Goal: Information Seeking & Learning: Learn about a topic

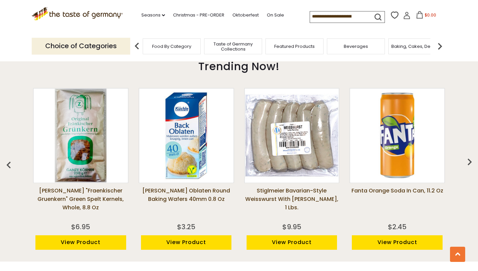
scroll to position [480, 0]
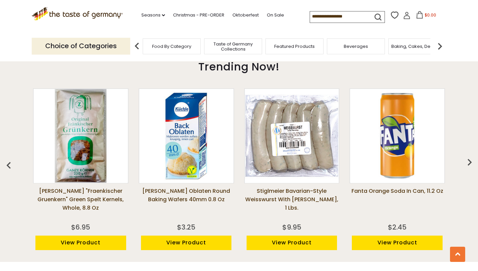
click at [467, 164] on img "button" at bounding box center [469, 162] width 13 height 13
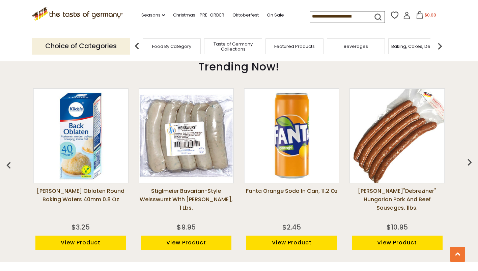
click at [467, 164] on img "button" at bounding box center [469, 162] width 13 height 13
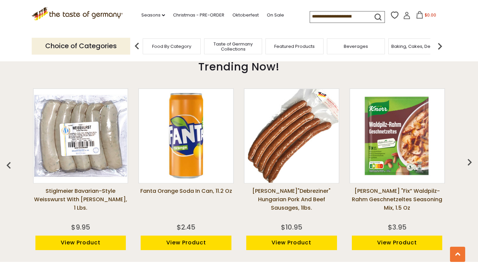
click at [467, 164] on img "button" at bounding box center [469, 162] width 13 height 13
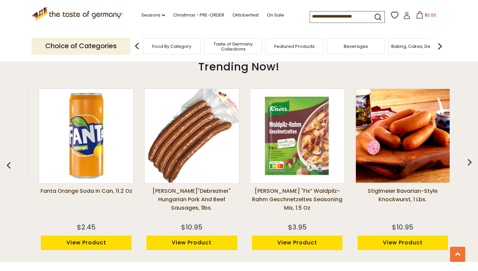
scroll to position [0, 317]
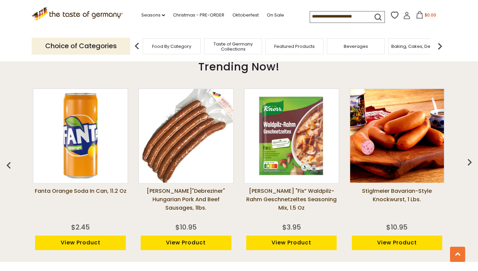
click at [467, 164] on img "button" at bounding box center [469, 162] width 13 height 13
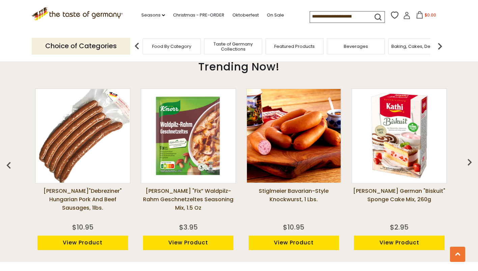
click at [467, 164] on img "button" at bounding box center [469, 162] width 13 height 13
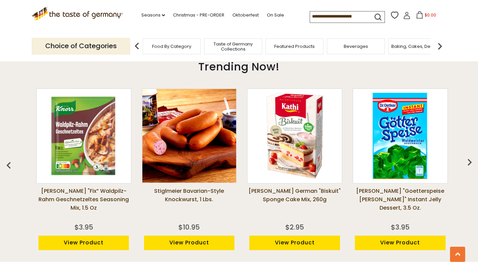
click at [467, 164] on img "button" at bounding box center [469, 162] width 13 height 13
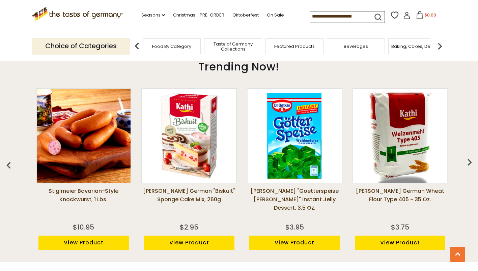
click at [467, 164] on img "button" at bounding box center [469, 162] width 13 height 13
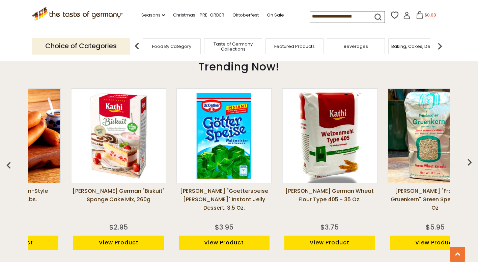
click at [467, 164] on img "button" at bounding box center [469, 162] width 13 height 13
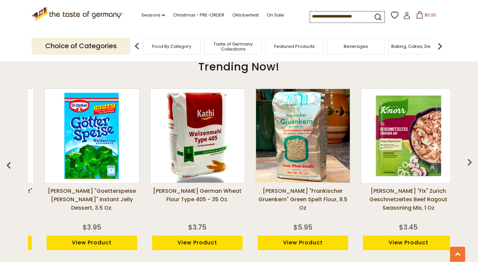
click at [467, 164] on img "button" at bounding box center [469, 162] width 13 height 13
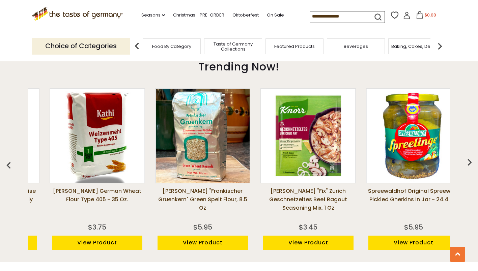
scroll to position [0, 938]
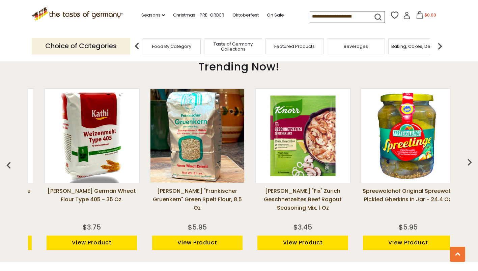
click at [467, 164] on img "button" at bounding box center [469, 162] width 13 height 13
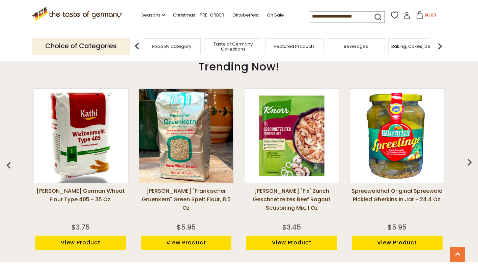
click at [467, 164] on img "button" at bounding box center [469, 162] width 13 height 13
click at [5, 167] on img "button" at bounding box center [8, 165] width 13 height 13
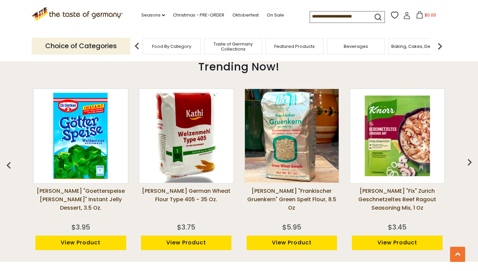
click at [6, 167] on img "button" at bounding box center [8, 165] width 13 height 13
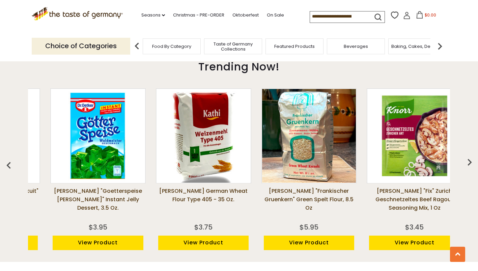
click at [6, 167] on img "button" at bounding box center [8, 165] width 13 height 13
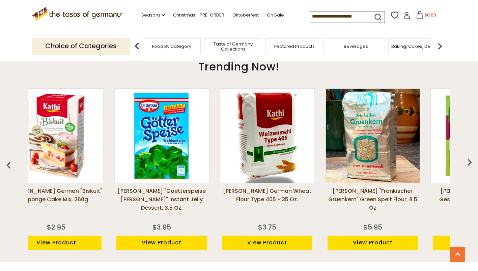
click at [6, 167] on img "button" at bounding box center [8, 165] width 13 height 13
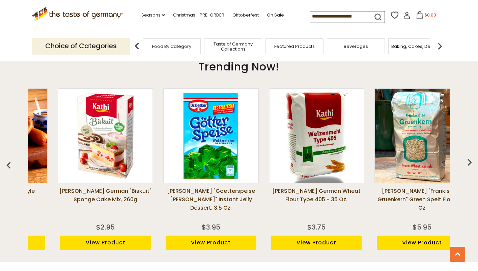
click at [6, 167] on img "button" at bounding box center [8, 165] width 13 height 13
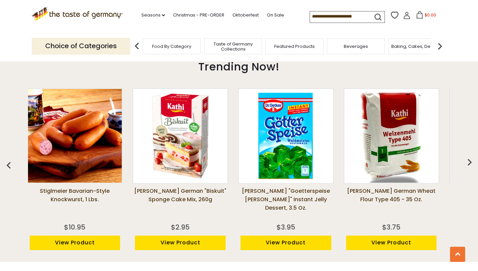
click at [6, 167] on img "button" at bounding box center [8, 165] width 13 height 13
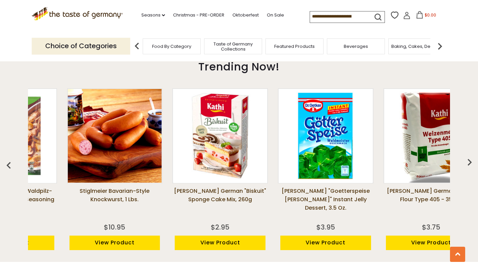
click at [6, 167] on img "button" at bounding box center [8, 165] width 13 height 13
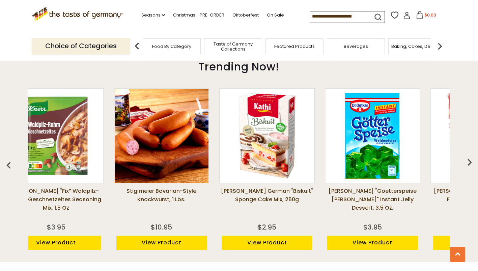
click at [6, 167] on img "button" at bounding box center [8, 165] width 13 height 13
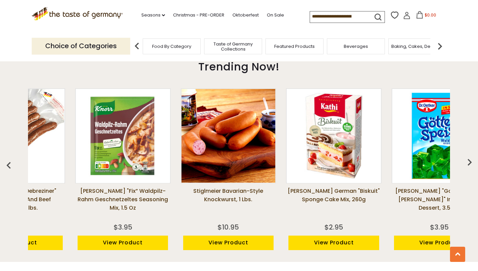
click at [6, 167] on img "button" at bounding box center [8, 165] width 13 height 13
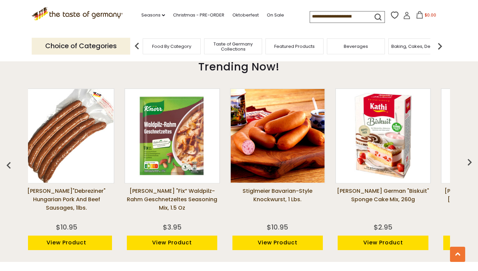
click at [6, 167] on img "button" at bounding box center [8, 165] width 13 height 13
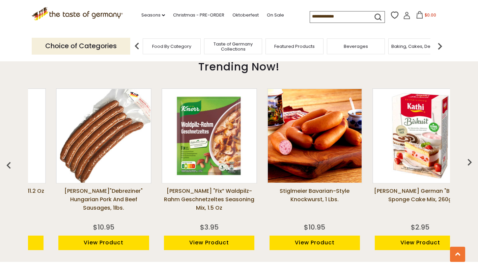
click at [6, 167] on img "button" at bounding box center [8, 165] width 13 height 13
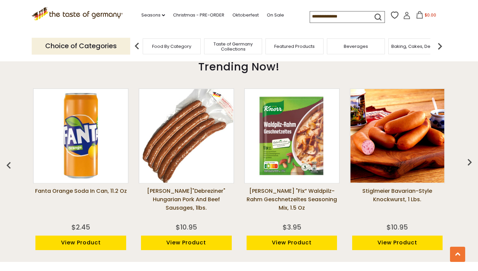
click at [6, 167] on img "button" at bounding box center [8, 165] width 13 height 13
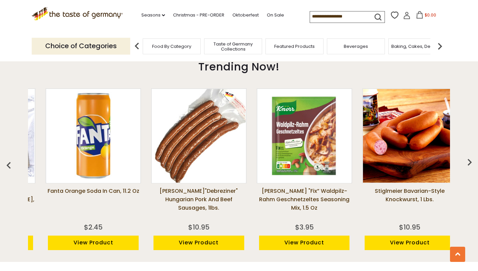
click at [6, 167] on img "button" at bounding box center [8, 165] width 13 height 13
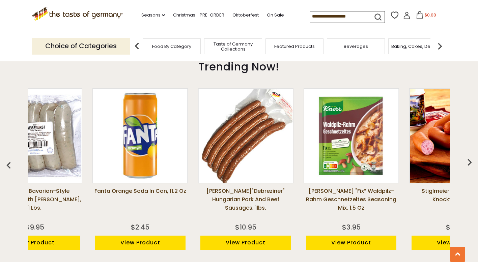
click at [6, 167] on img "button" at bounding box center [8, 165] width 13 height 13
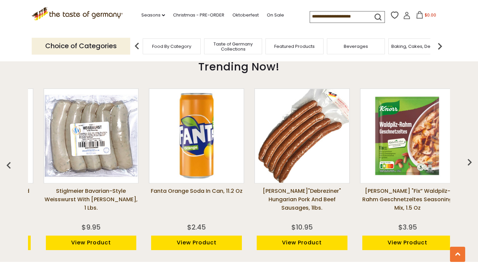
click at [6, 167] on img "button" at bounding box center [8, 165] width 13 height 13
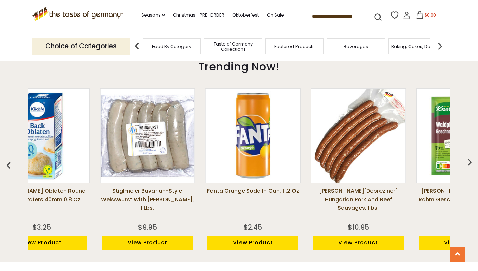
click at [6, 167] on img "button" at bounding box center [8, 165] width 13 height 13
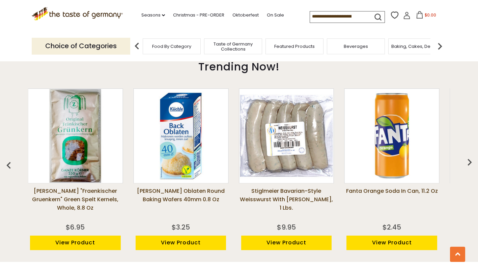
scroll to position [0, 0]
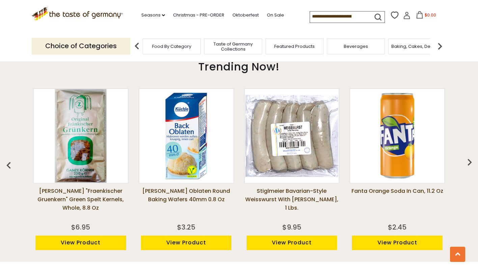
click at [6, 167] on img "button" at bounding box center [8, 165] width 13 height 13
click at [9, 166] on img "button" at bounding box center [8, 165] width 13 height 13
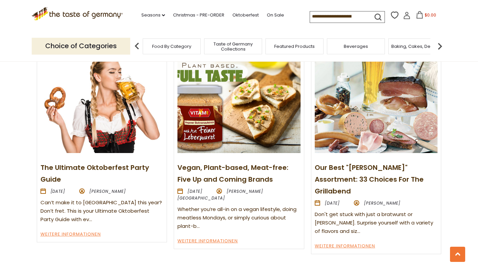
scroll to position [755, 0]
click at [70, 231] on link "Weitere Informationen" at bounding box center [70, 235] width 60 height 8
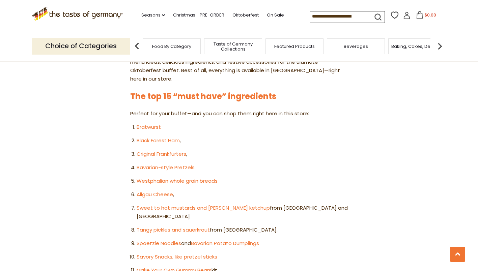
scroll to position [353, 0]
click at [182, 164] on link "Bavarian-style Pretzels" at bounding box center [166, 167] width 58 height 7
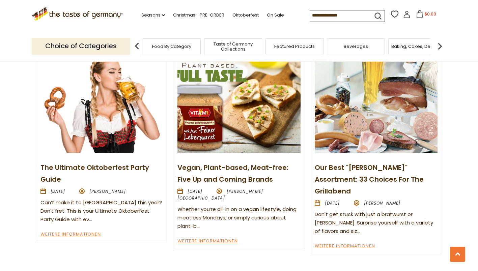
scroll to position [959, 0]
